Goal: Transaction & Acquisition: Purchase product/service

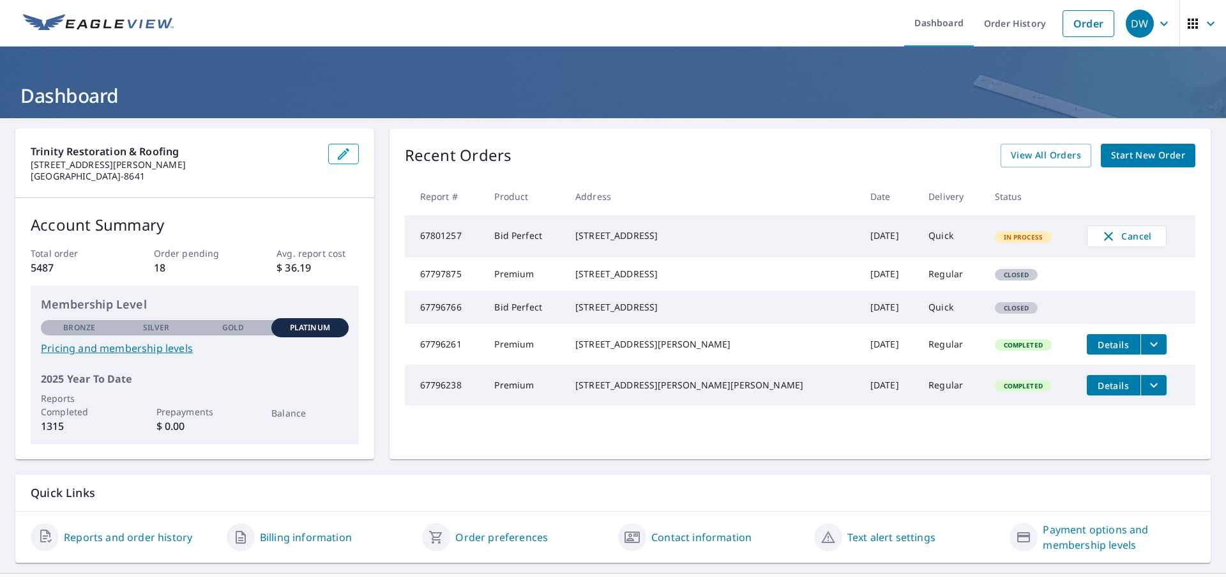
click at [1149, 155] on span "Start New Order" at bounding box center [1148, 155] width 74 height 16
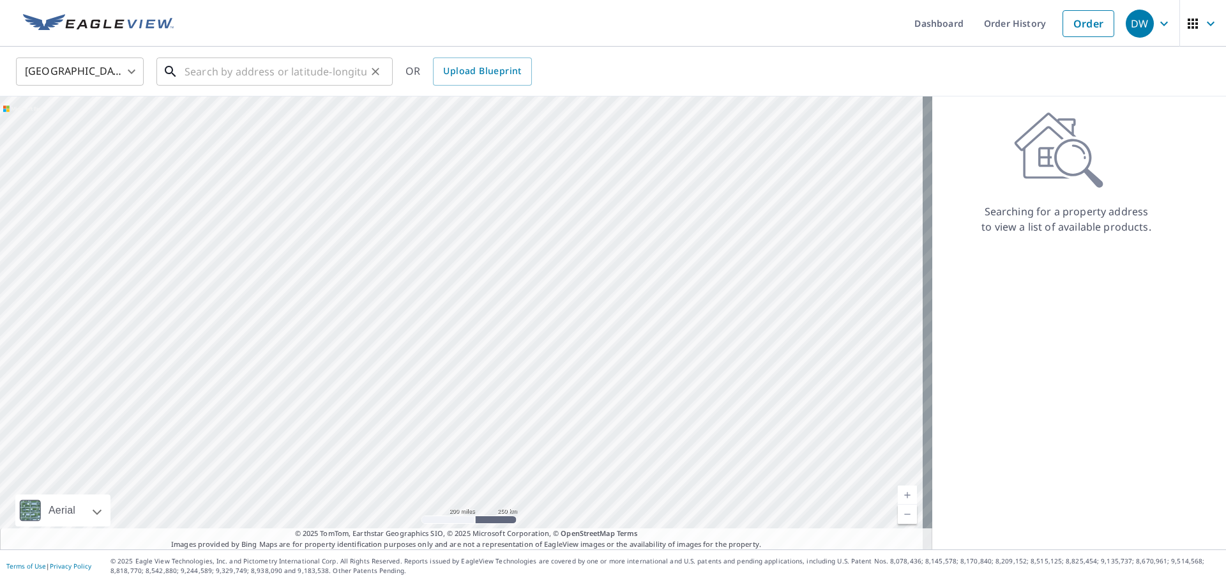
click at [193, 66] on input "text" at bounding box center [275, 72] width 182 height 36
paste input "[STREET_ADDRESS][PERSON_NAME]"
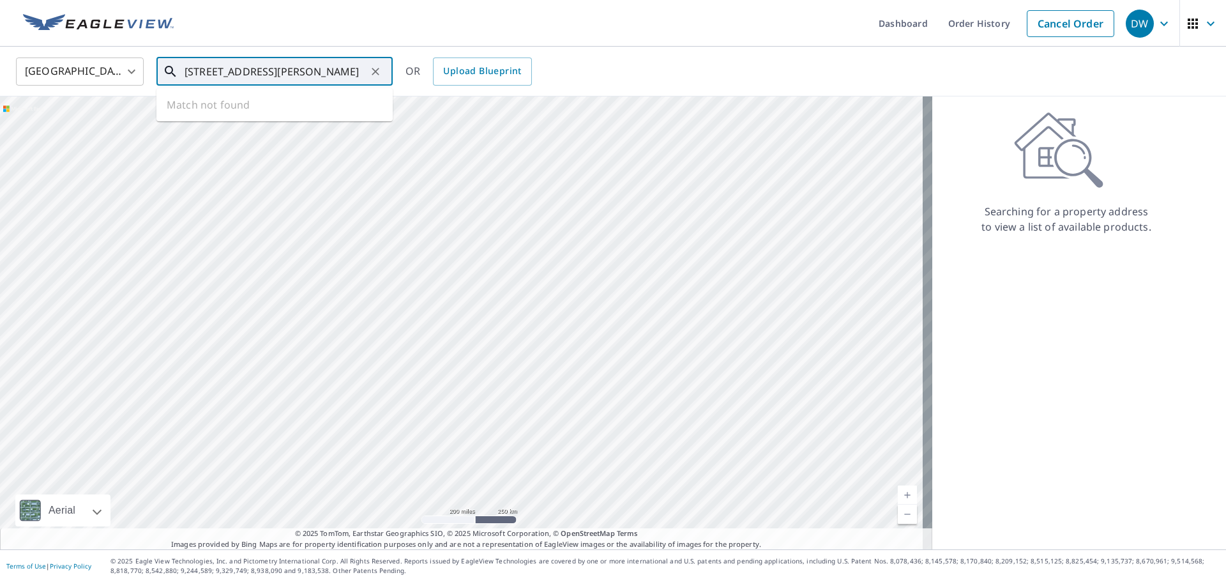
scroll to position [0, 68]
type input "[STREET_ADDRESS][PERSON_NAME]"
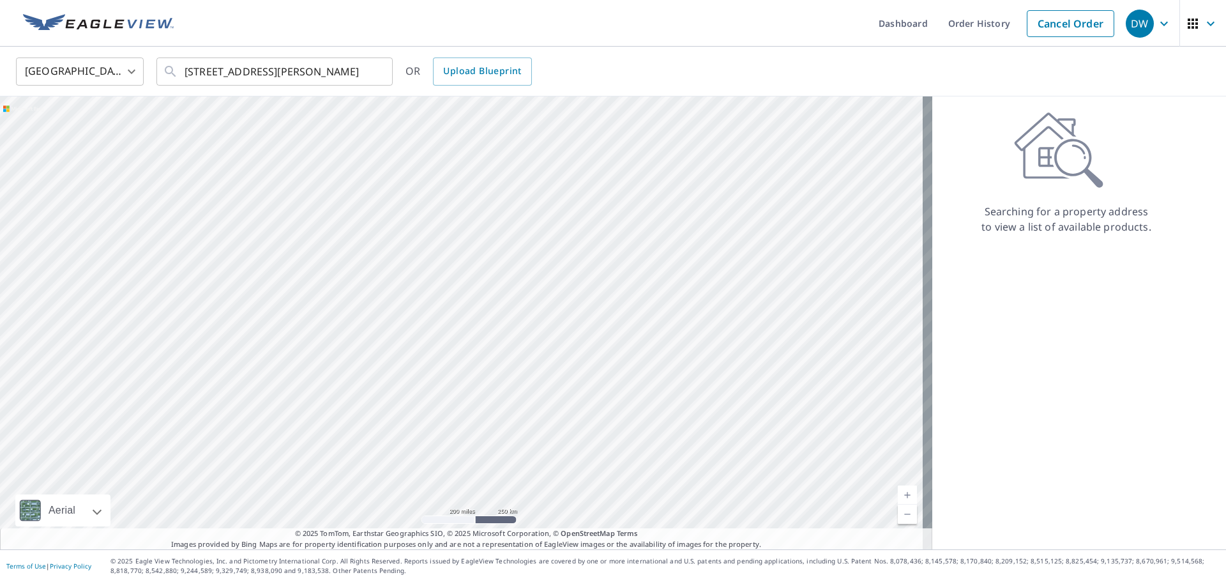
scroll to position [0, 0]
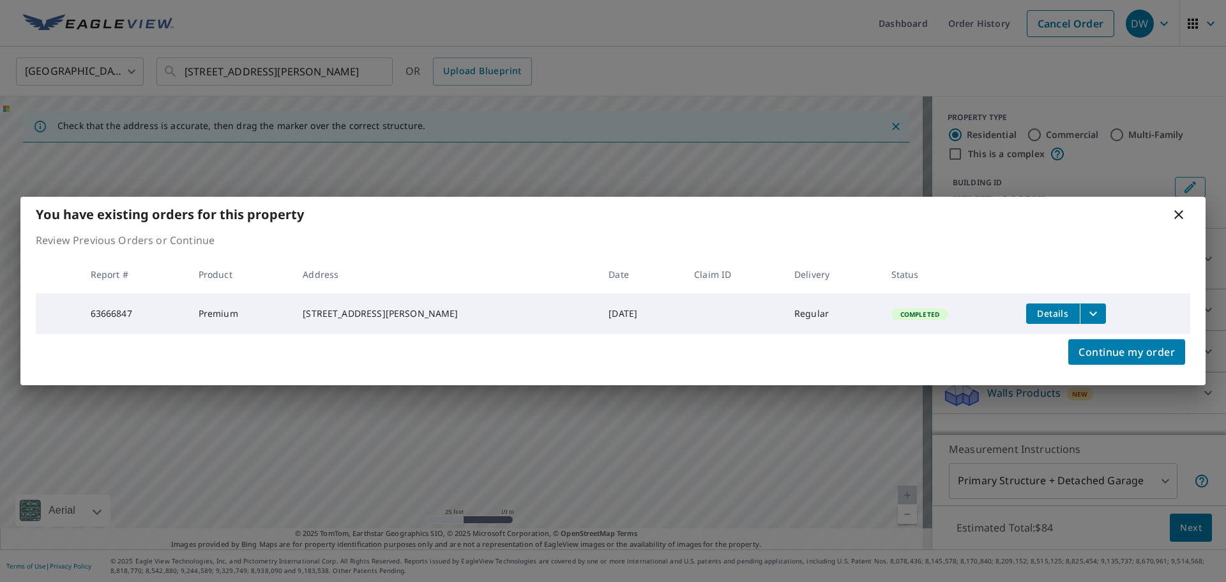
click at [345, 307] on div "[STREET_ADDRESS][PERSON_NAME]" at bounding box center [445, 313] width 285 height 13
click at [1053, 309] on span "Details" at bounding box center [1052, 313] width 38 height 12
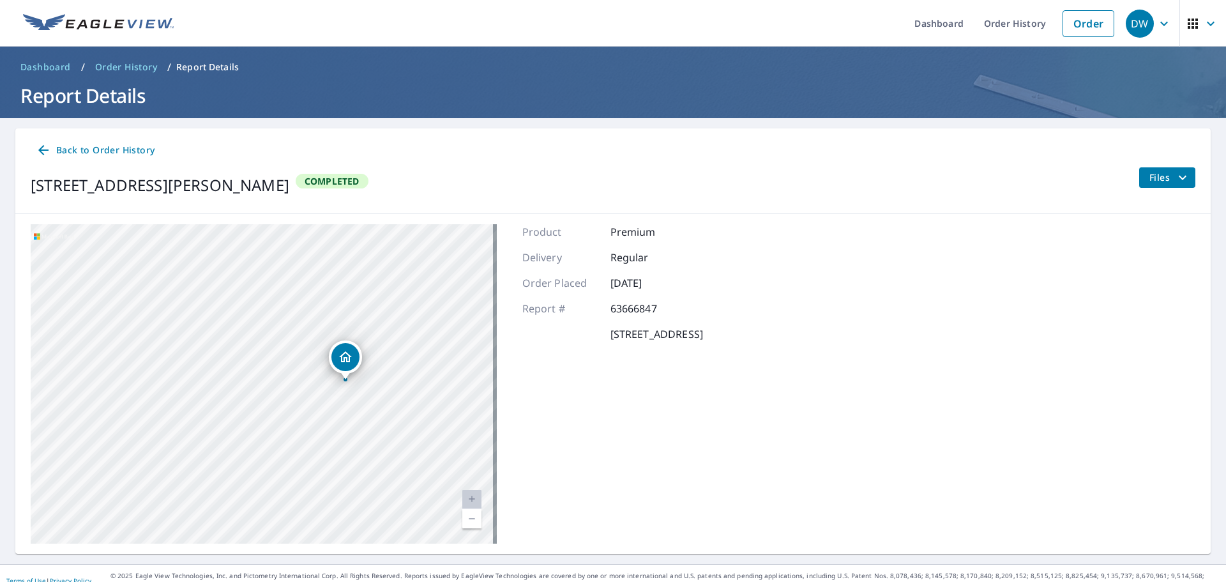
click at [345, 357] on icon "Dropped pin, building 1, Residential property, 2140 Gentlewinds Dr Green Cove S…" at bounding box center [345, 356] width 13 height 11
click at [40, 145] on icon at bounding box center [43, 149] width 15 height 15
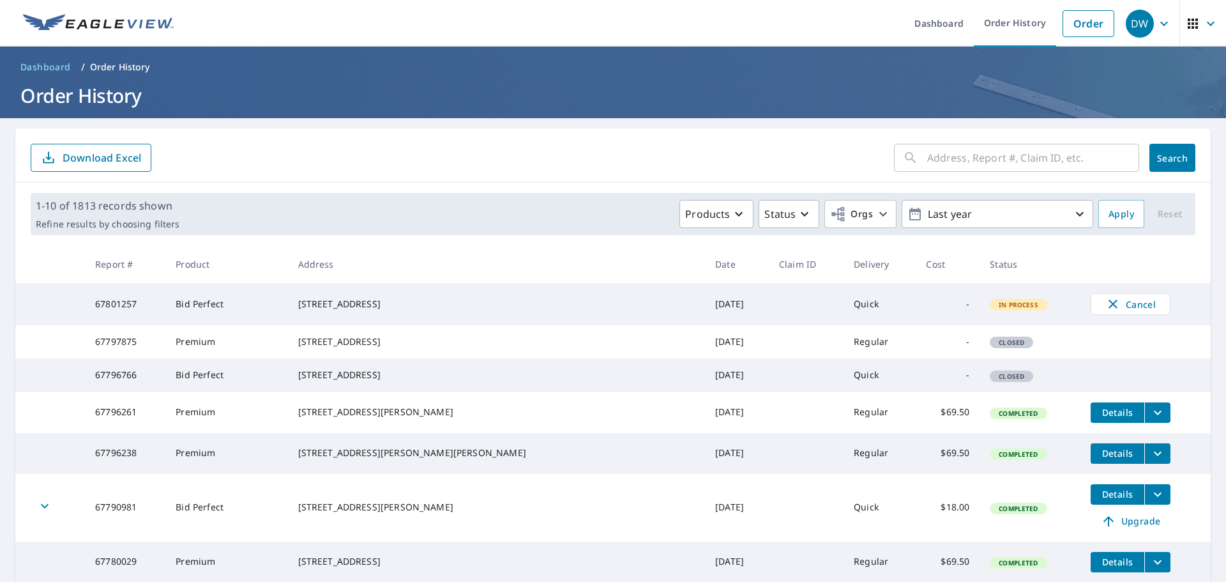
click at [957, 160] on input "text" at bounding box center [1033, 158] width 212 height 36
paste input "[STREET_ADDRESS][PERSON_NAME]"
type input "[STREET_ADDRESS][PERSON_NAME]"
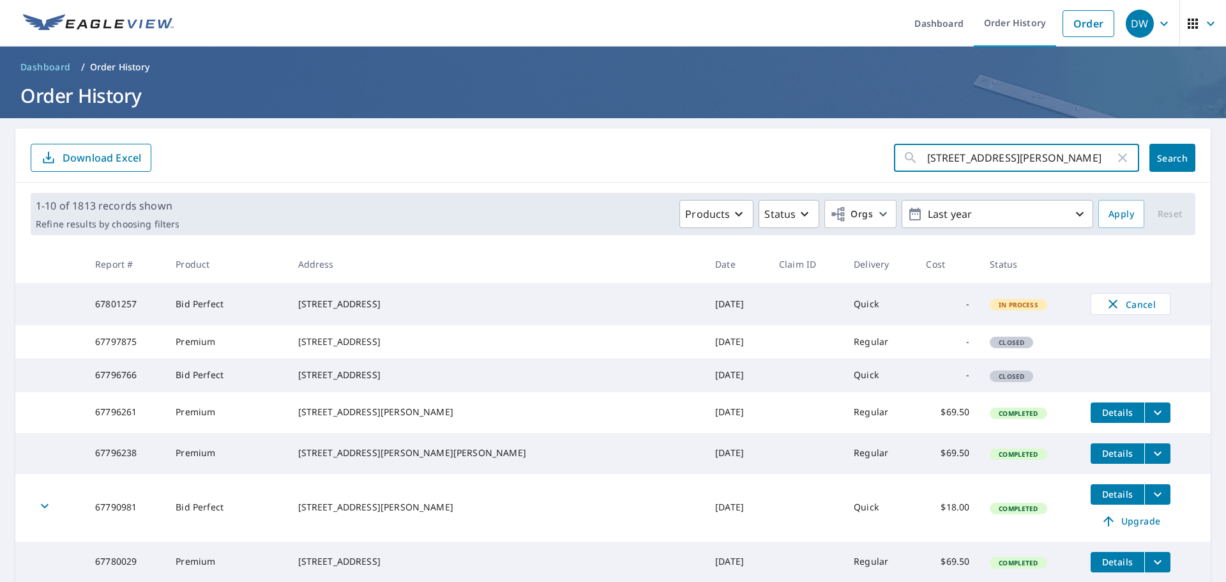
click at [1163, 155] on span "Search" at bounding box center [1172, 158] width 26 height 12
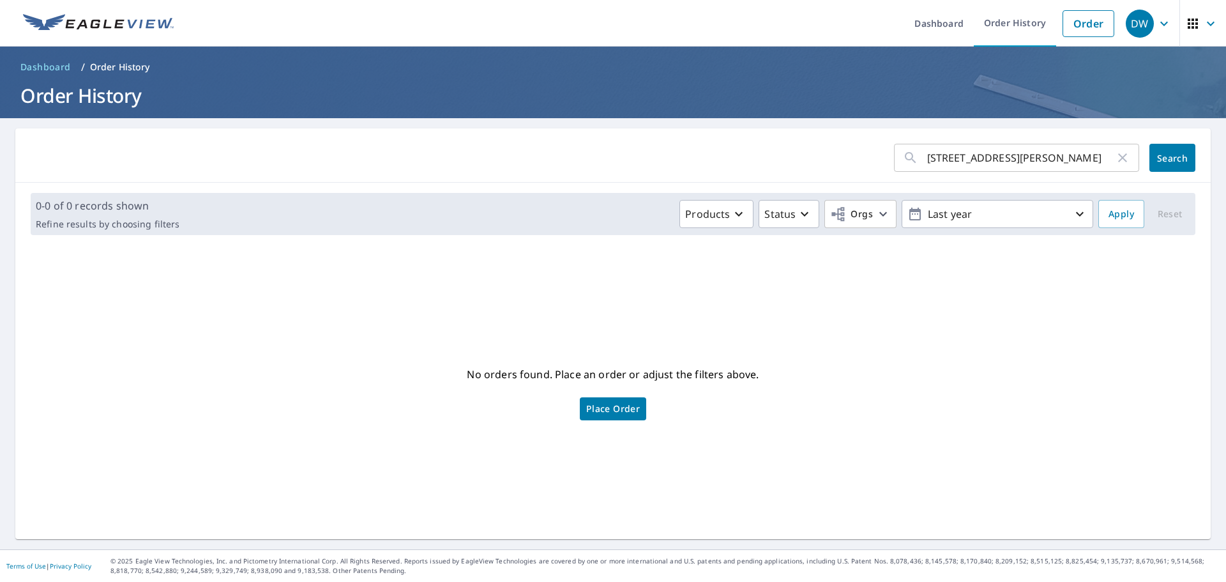
click at [603, 410] on span "Place Order" at bounding box center [613, 408] width 54 height 6
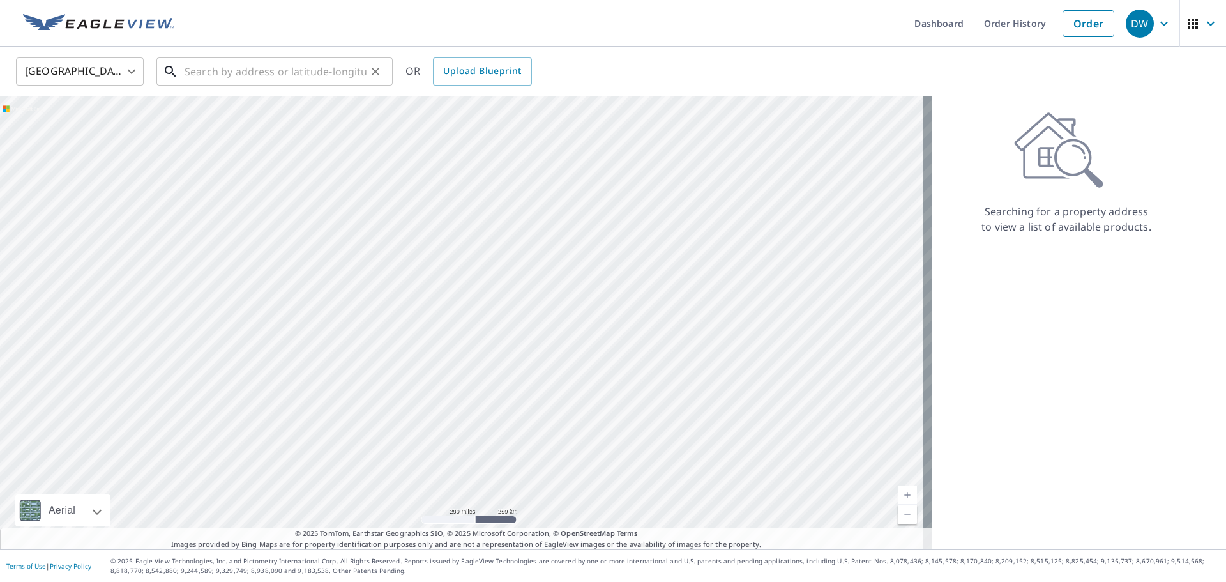
click at [190, 69] on input "text" at bounding box center [275, 72] width 182 height 36
paste input "[STREET_ADDRESS][PERSON_NAME]"
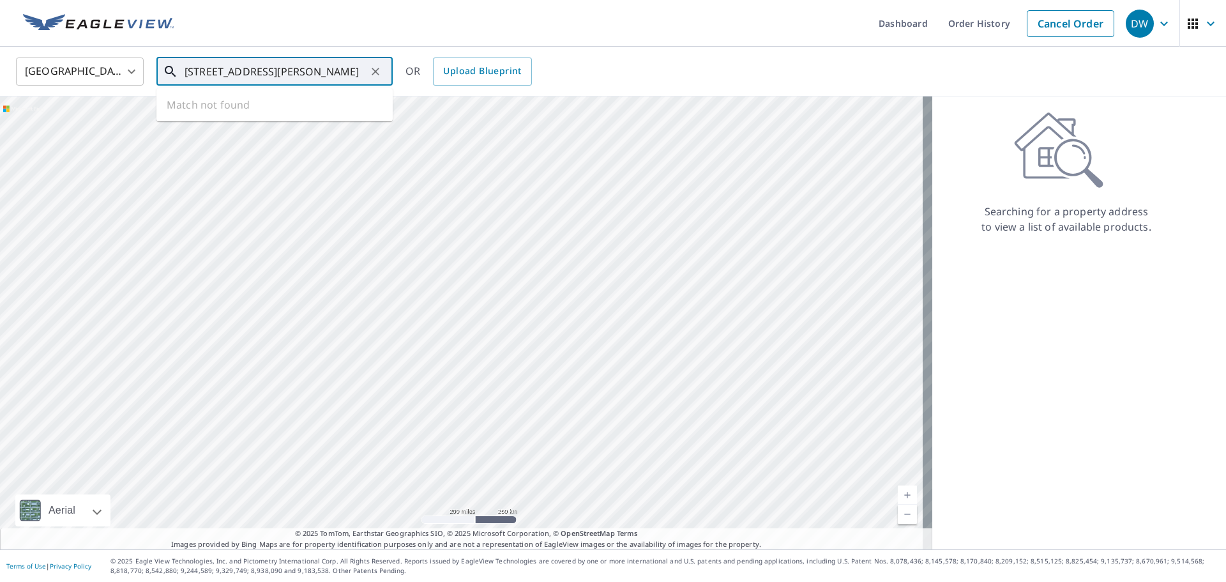
scroll to position [0, 68]
click at [212, 120] on p "[GEOGRAPHIC_DATA]" at bounding box center [282, 122] width 200 height 13
type input "[STREET_ADDRESS][PERSON_NAME]"
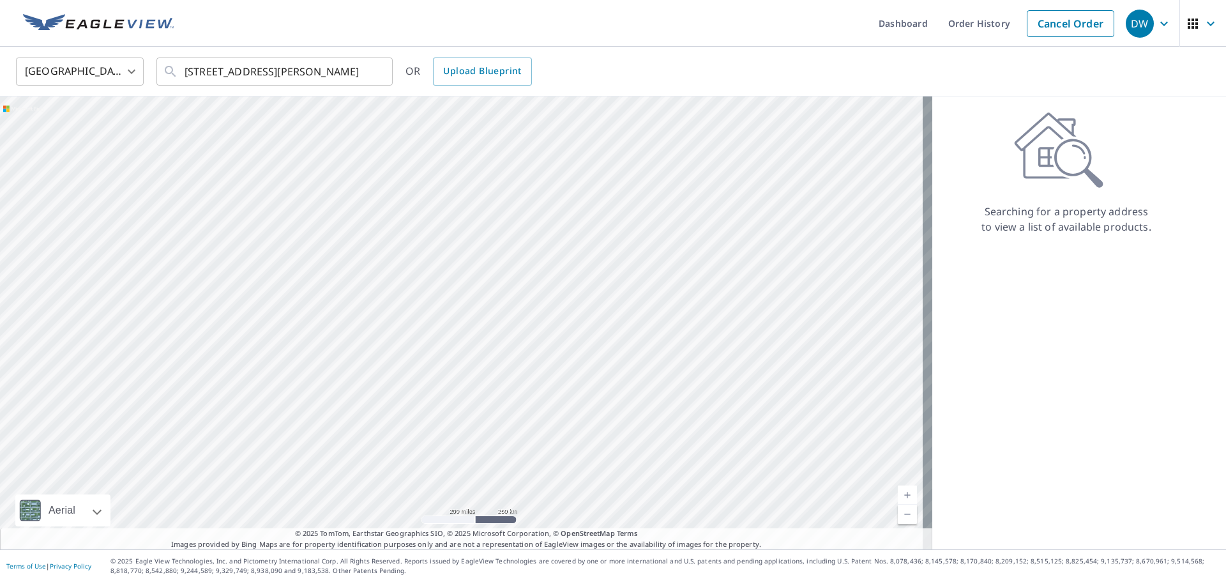
scroll to position [0, 0]
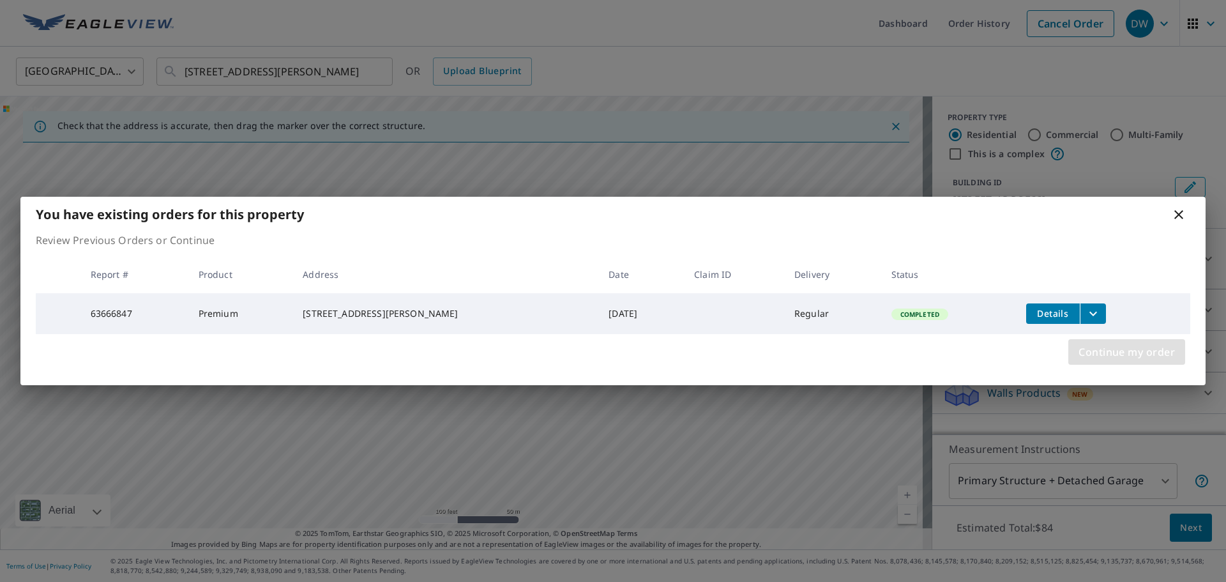
click at [1127, 355] on span "Continue my order" at bounding box center [1126, 352] width 96 height 18
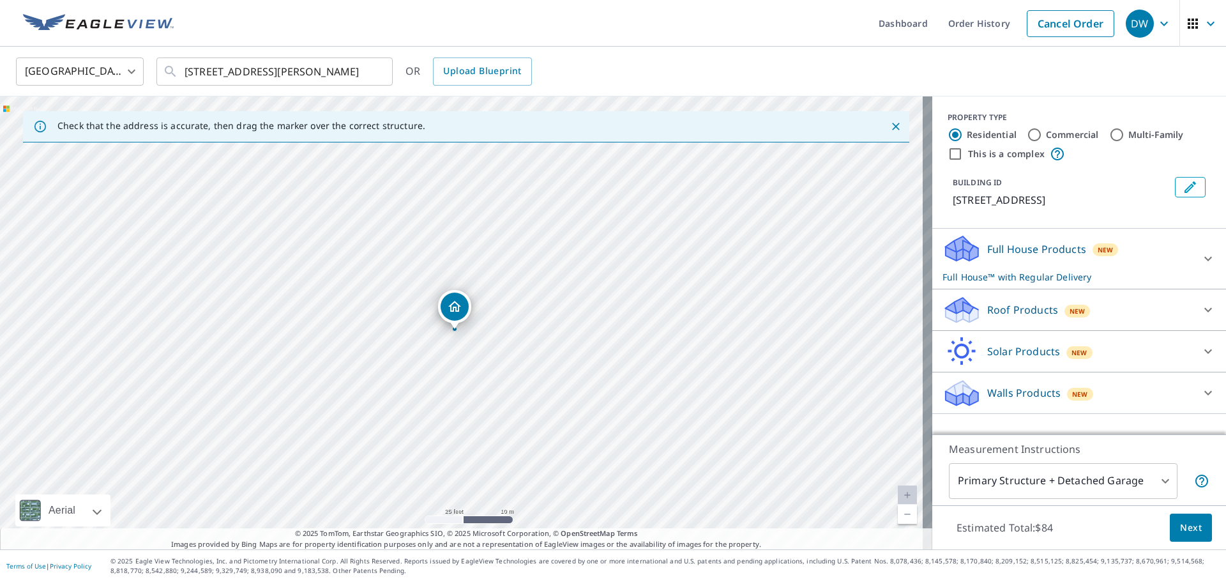
click at [1044, 317] on p "Roof Products" at bounding box center [1022, 309] width 71 height 15
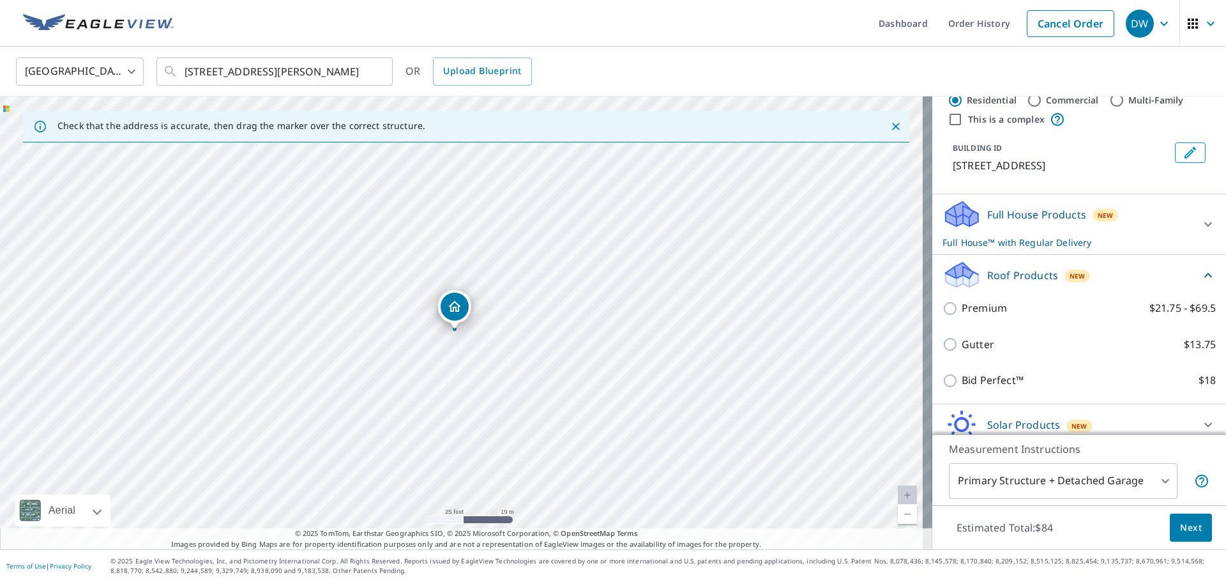
scroll to position [64, 0]
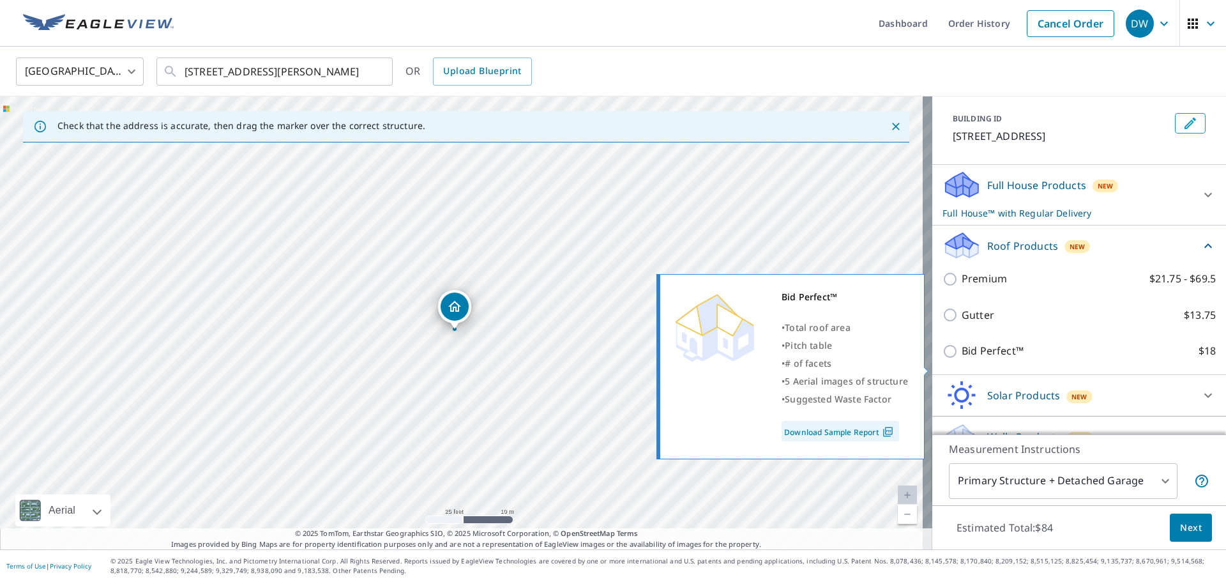
click at [945, 359] on input "Bid Perfect™ $18" at bounding box center [951, 350] width 19 height 15
checkbox input "true"
checkbox input "false"
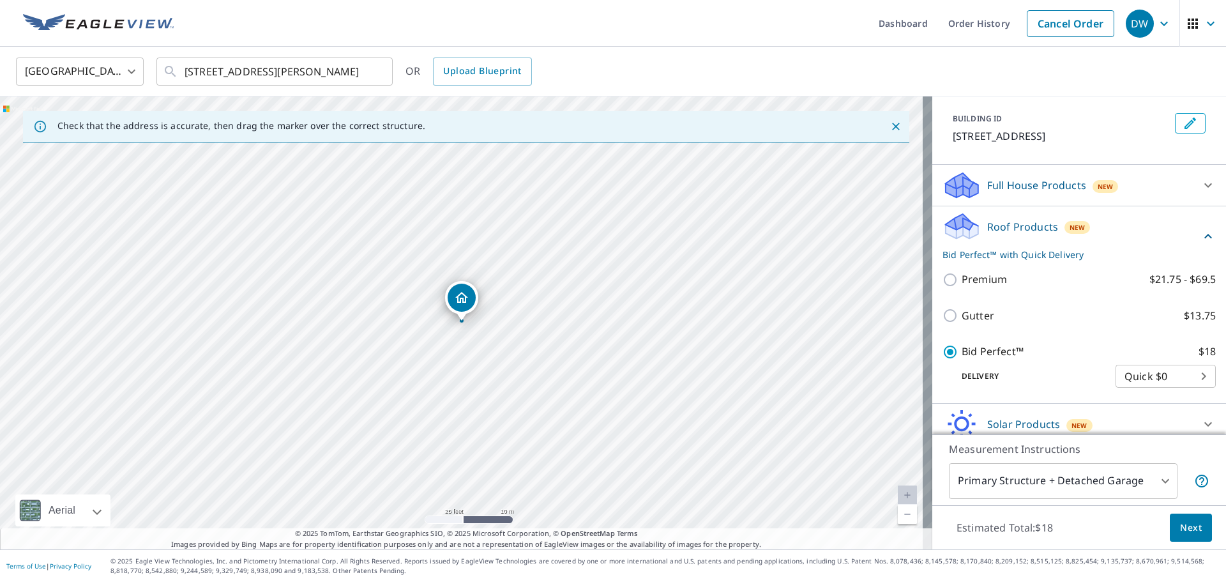
click at [1184, 528] on span "Next" at bounding box center [1191, 528] width 22 height 16
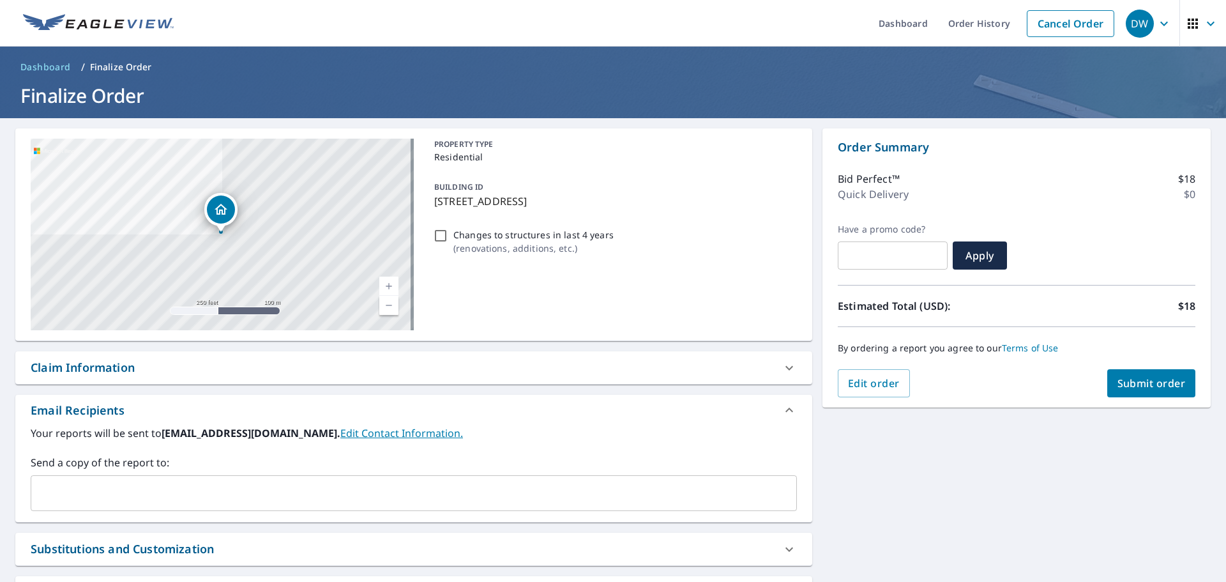
click at [66, 495] on input "text" at bounding box center [403, 493] width 735 height 24
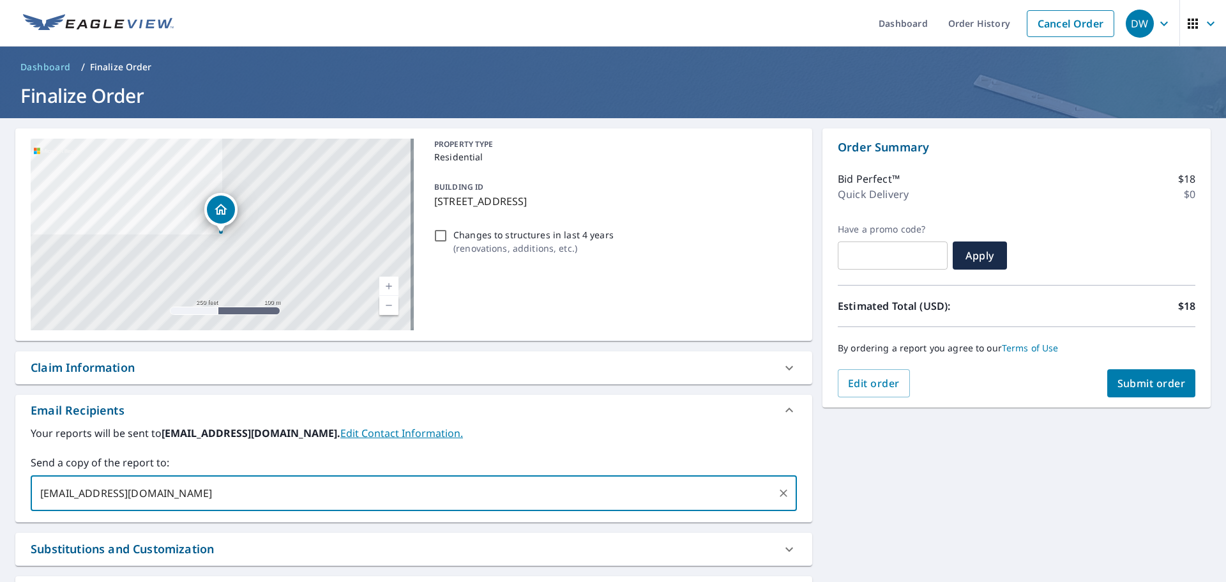
type input "nkoedam@trinityrestoration.com"
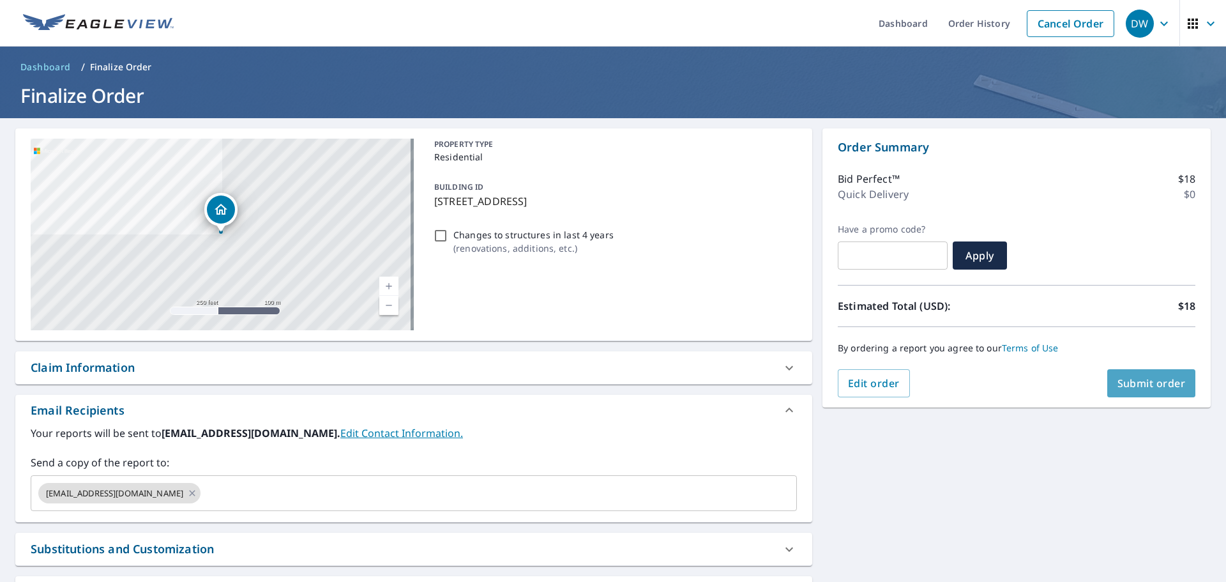
click at [1155, 380] on span "Submit order" at bounding box center [1151, 383] width 68 height 14
checkbox input "true"
